Goal: Find contact information: Find contact information

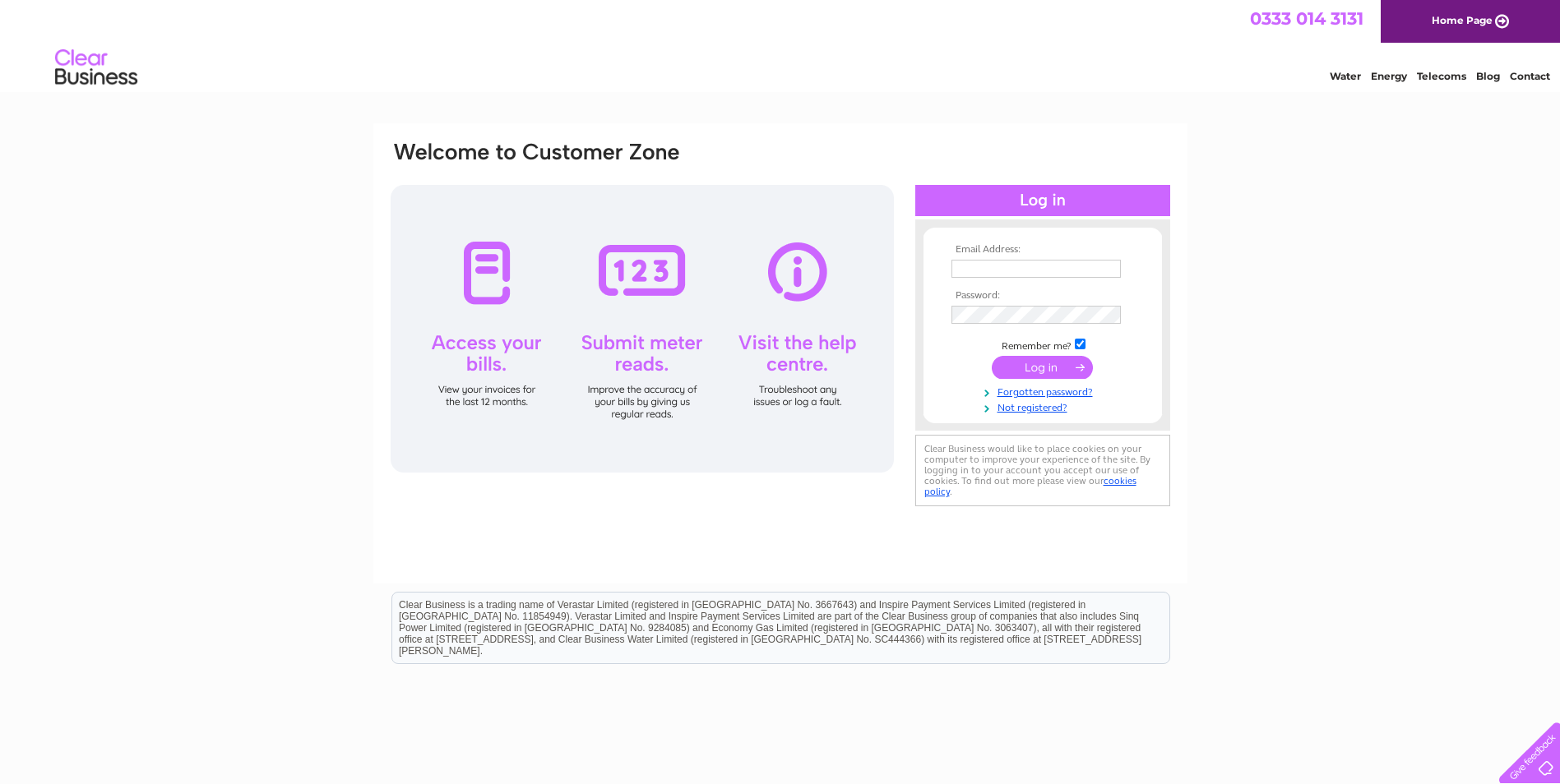
type input "[EMAIL_ADDRESS][DOMAIN_NAME]"
click at [1036, 369] on input "submit" at bounding box center [1042, 366] width 101 height 23
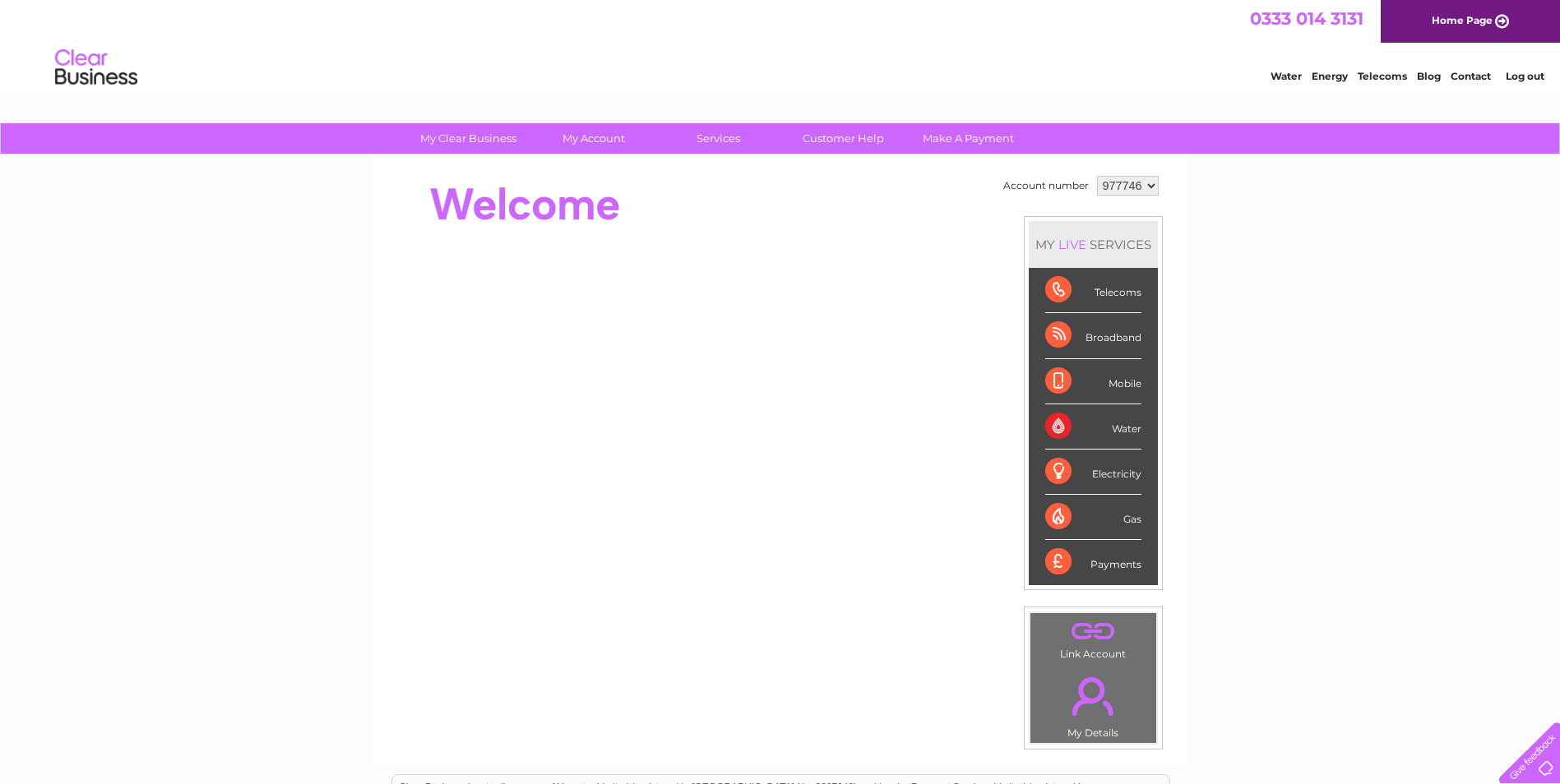
click at [1544, 767] on div at bounding box center [1526, 749] width 67 height 67
click at [1470, 73] on link "Contact" at bounding box center [1470, 76] width 41 height 12
